Goal: Communication & Community: Ask a question

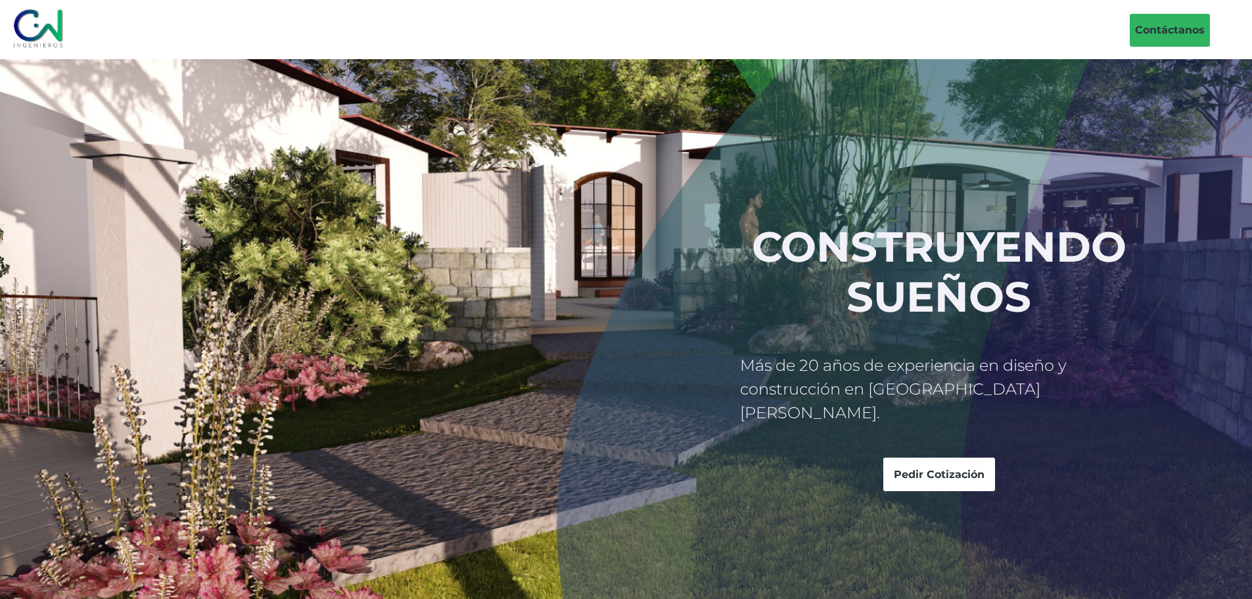
click at [1158, 18] on link "Contáctanos" at bounding box center [1169, 30] width 80 height 33
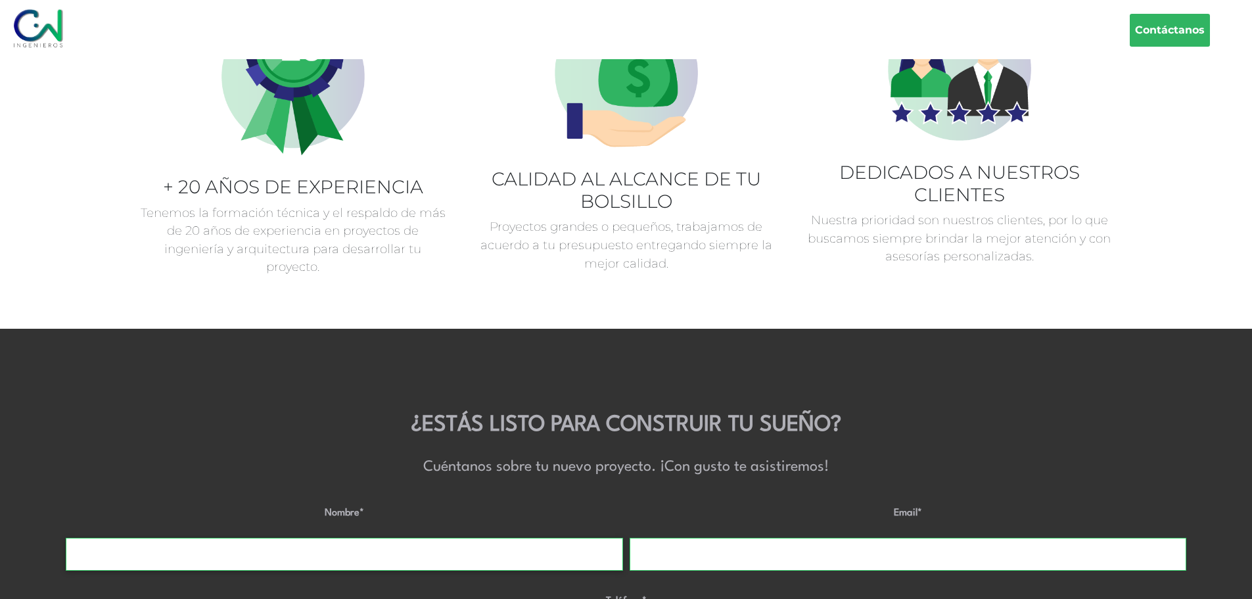
click at [466, 537] on input "Nombre *" at bounding box center [344, 553] width 556 height 33
type input "Kevin Mauricio Cienfuegos"
click at [806, 537] on input "Email *" at bounding box center [907, 553] width 556 height 33
click at [805, 537] on input "Email *" at bounding box center [907, 553] width 556 height 33
type input "kmccienfuegos@gmail.com"
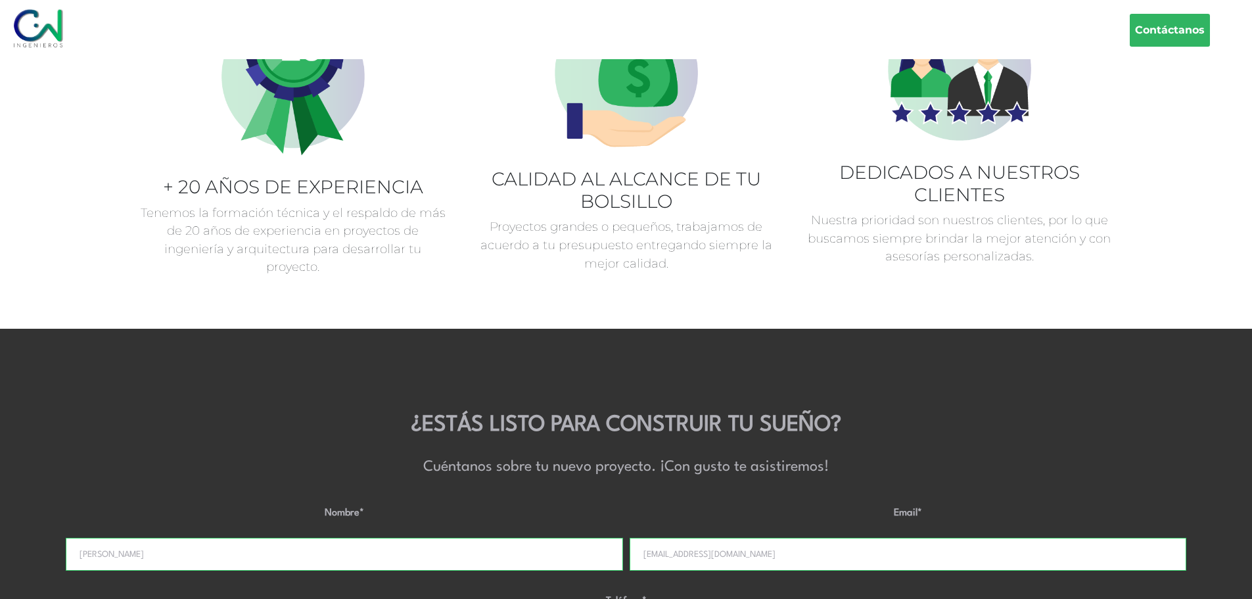
type input "+50370395190"
type textarea "buen dia me gustaria saber si puedo cotizar una remodelacion con uds"
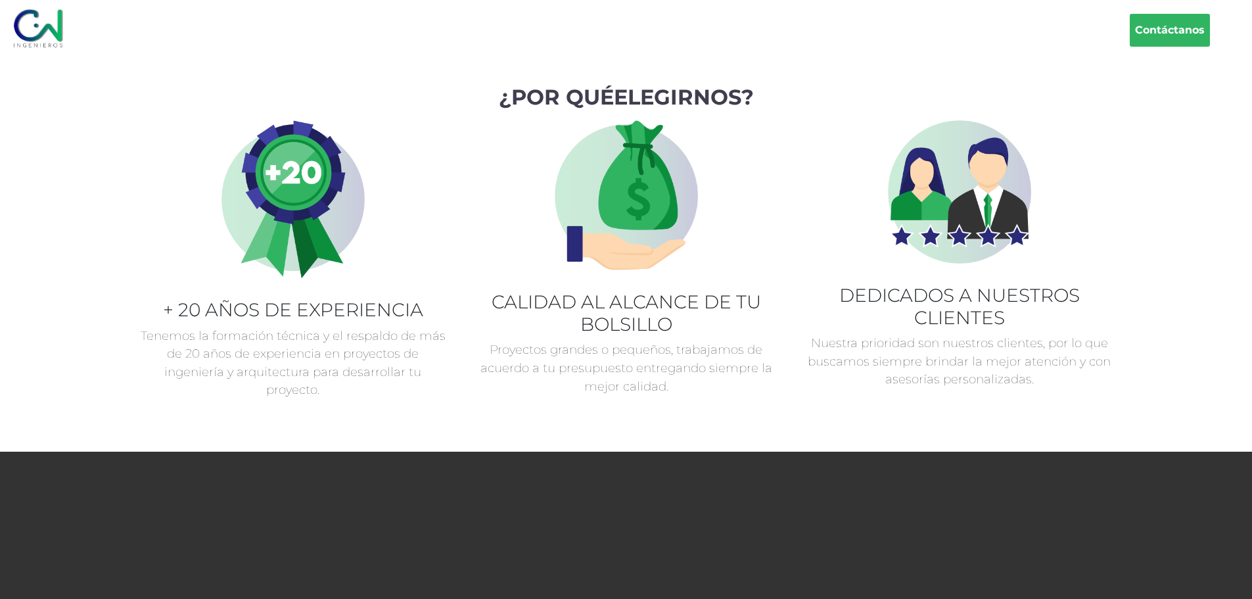
scroll to position [3594, 0]
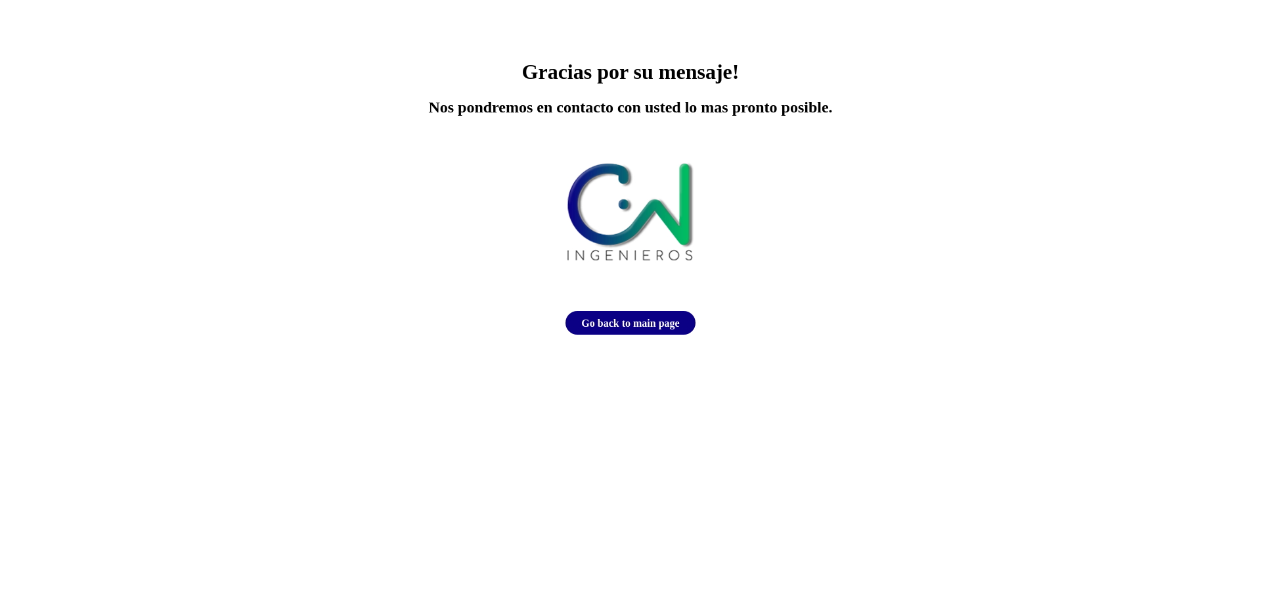
click at [628, 329] on link "Go back to main page" at bounding box center [630, 323] width 129 height 24
